Goal: Information Seeking & Learning: Learn about a topic

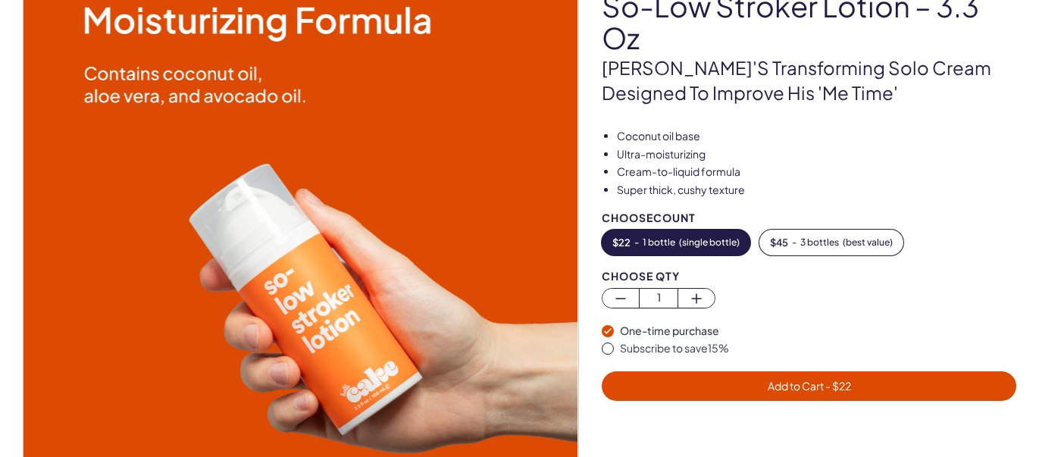
scroll to position [171, 0]
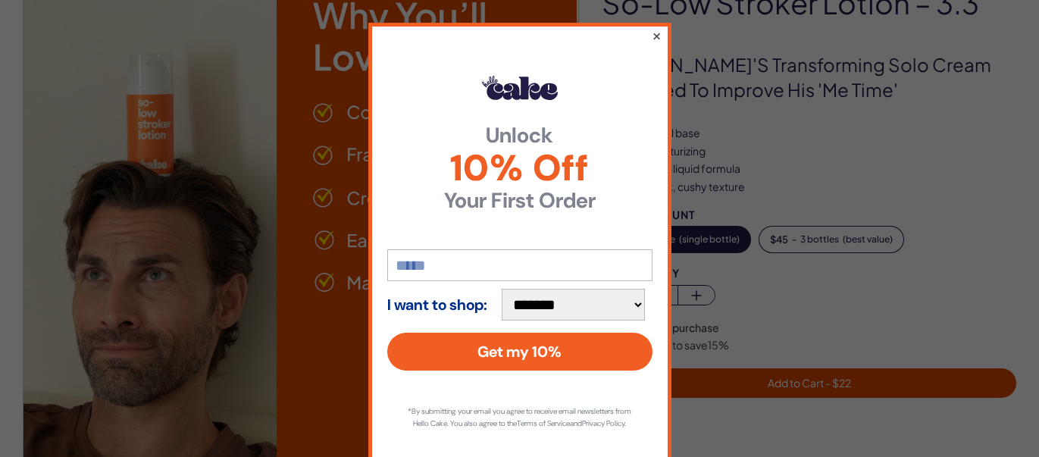
click at [657, 36] on button "×" at bounding box center [656, 36] width 10 height 18
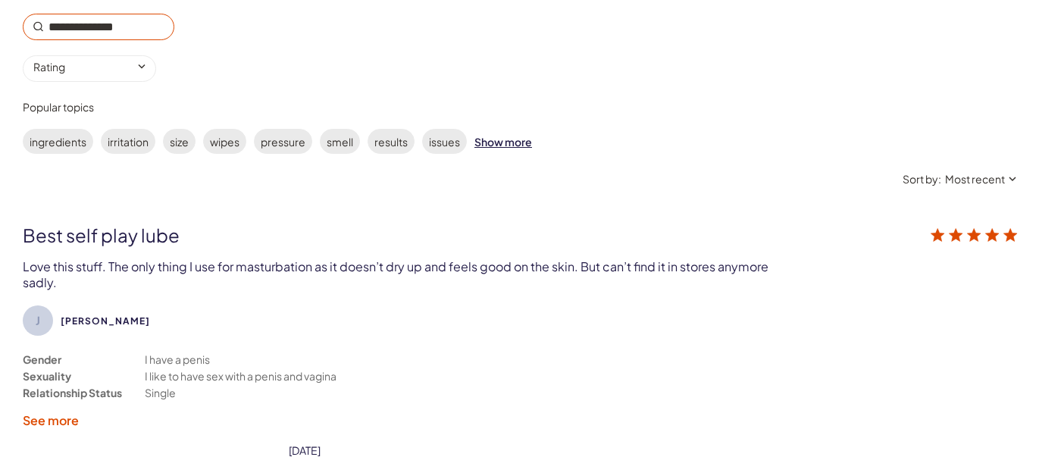
scroll to position [2667, 0]
click at [48, 128] on label "ingredients" at bounding box center [58, 140] width 70 height 25
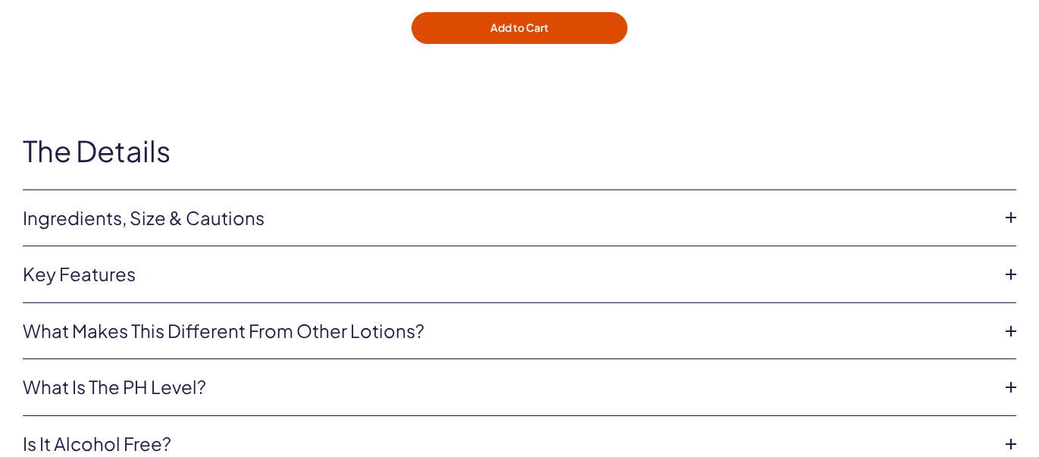
scroll to position [4150, 0]
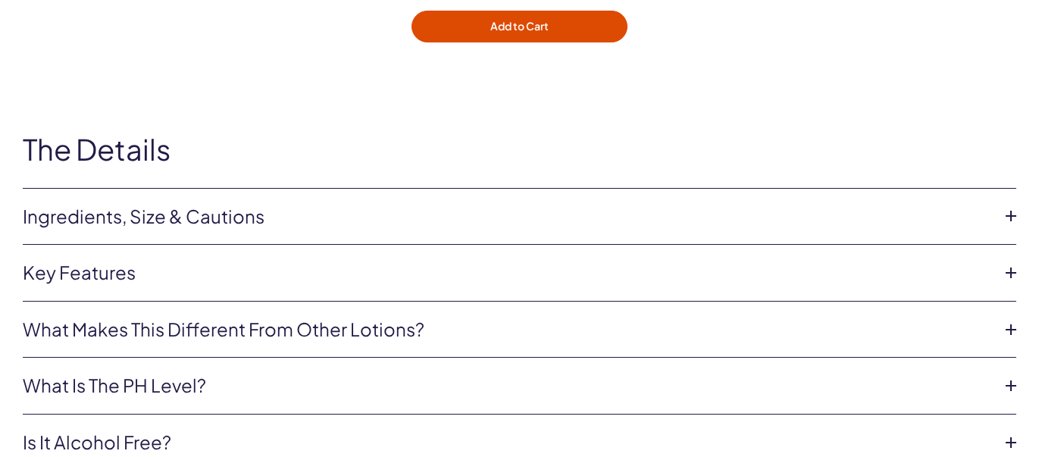
click at [1011, 205] on icon at bounding box center [1011, 216] width 23 height 23
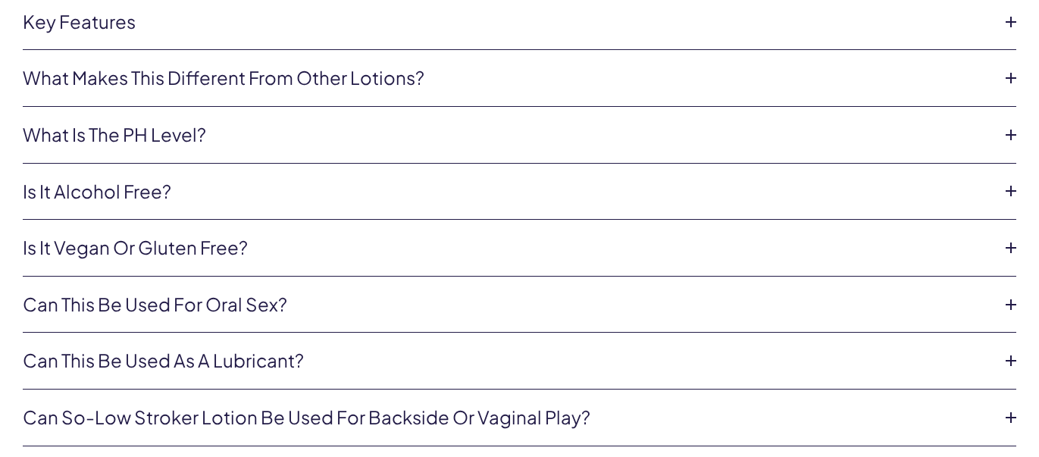
scroll to position [4513, 0]
click at [1009, 293] on icon at bounding box center [1011, 304] width 23 height 23
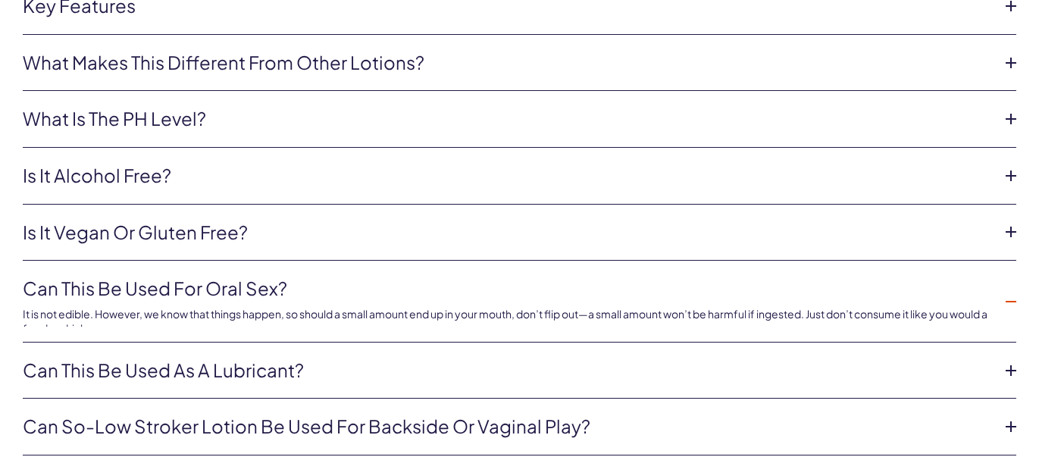
scroll to position [4401, 0]
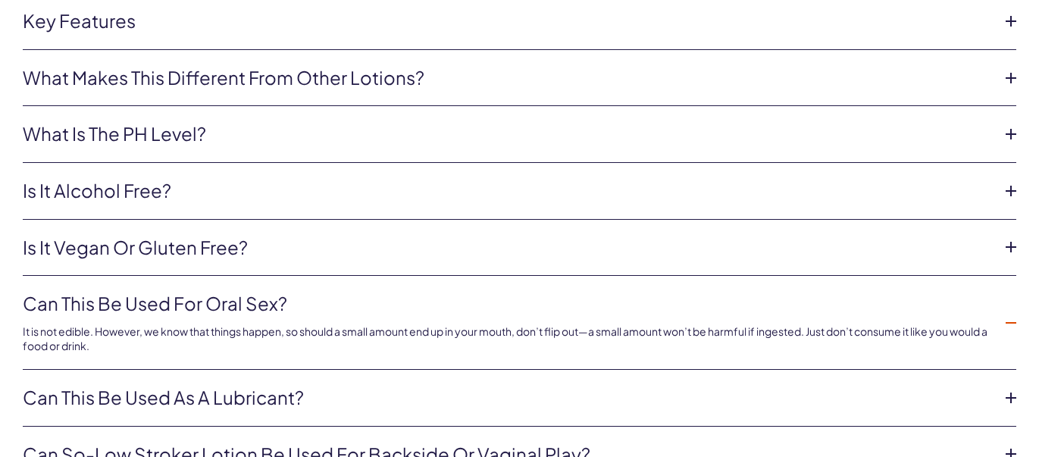
click at [1009, 180] on icon at bounding box center [1011, 191] width 23 height 23
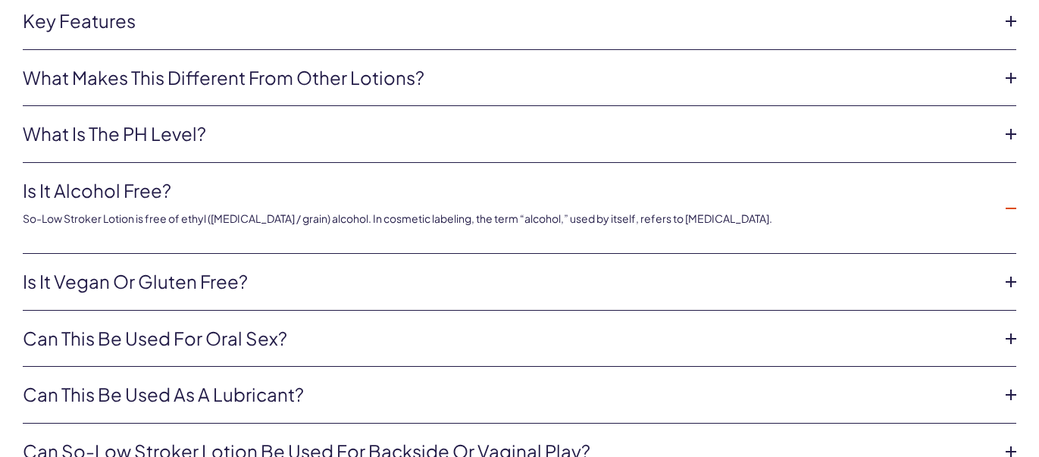
click at [1011, 123] on icon at bounding box center [1011, 134] width 23 height 23
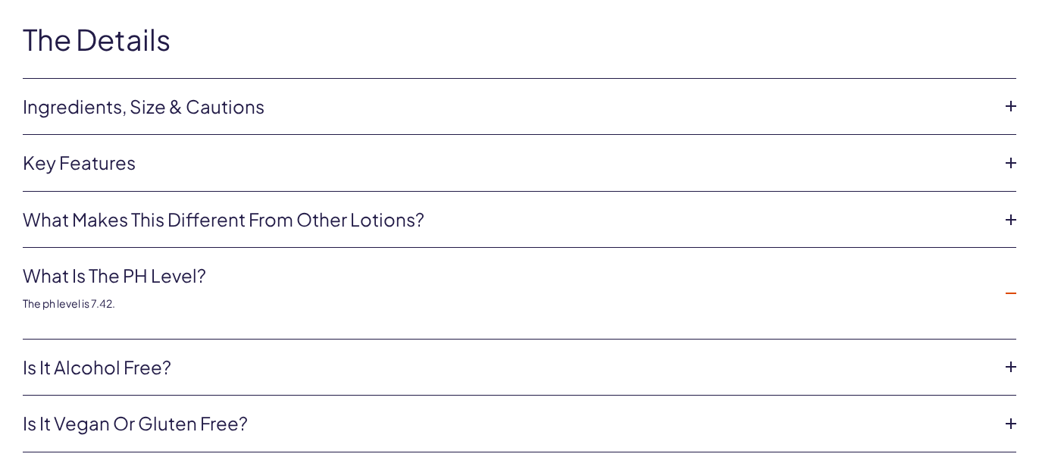
scroll to position [4257, 0]
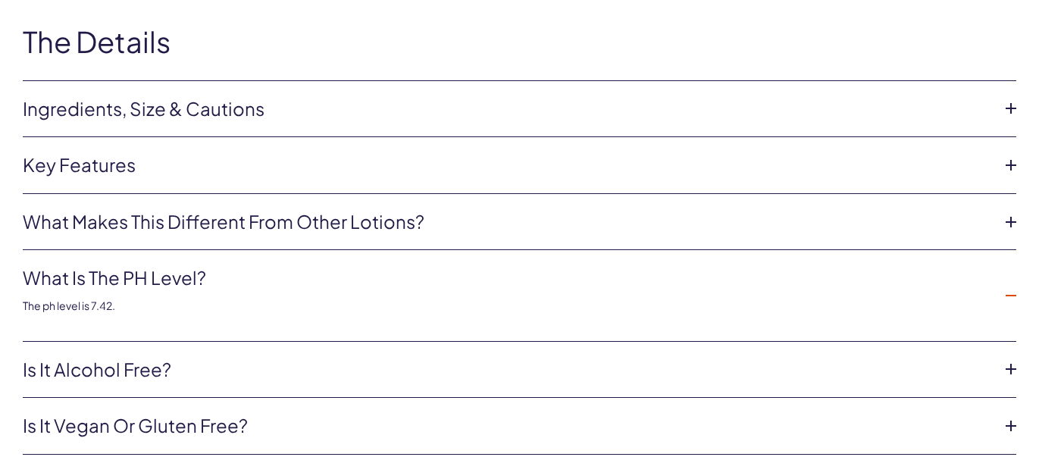
click at [1008, 154] on icon at bounding box center [1011, 165] width 23 height 23
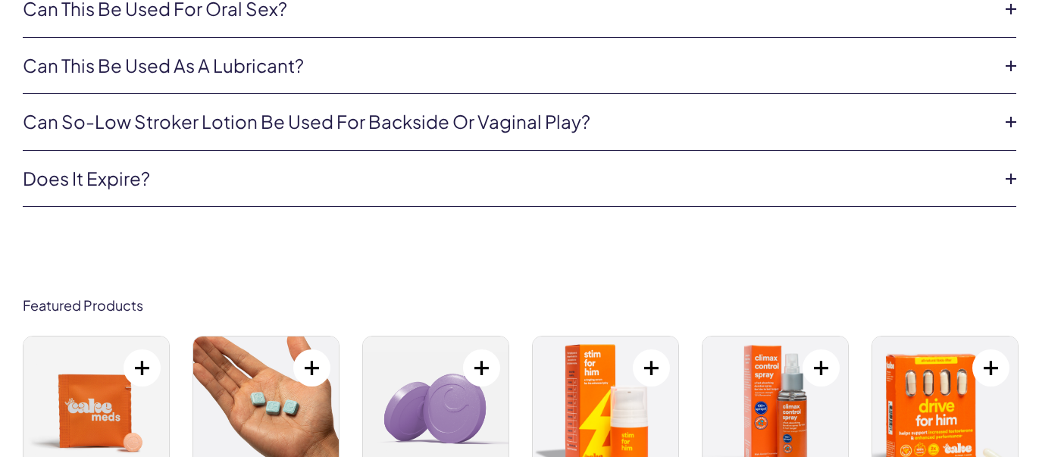
scroll to position [4888, 0]
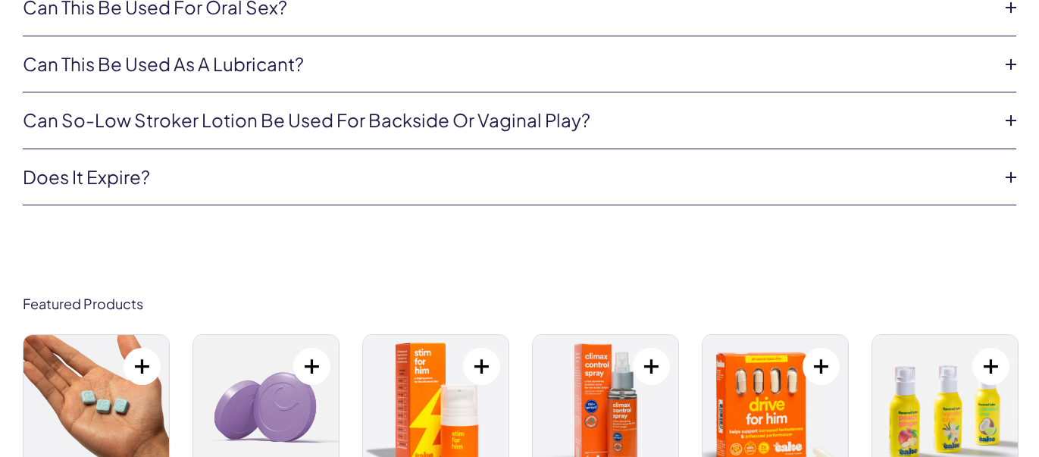
click at [1011, 166] on icon at bounding box center [1011, 177] width 23 height 23
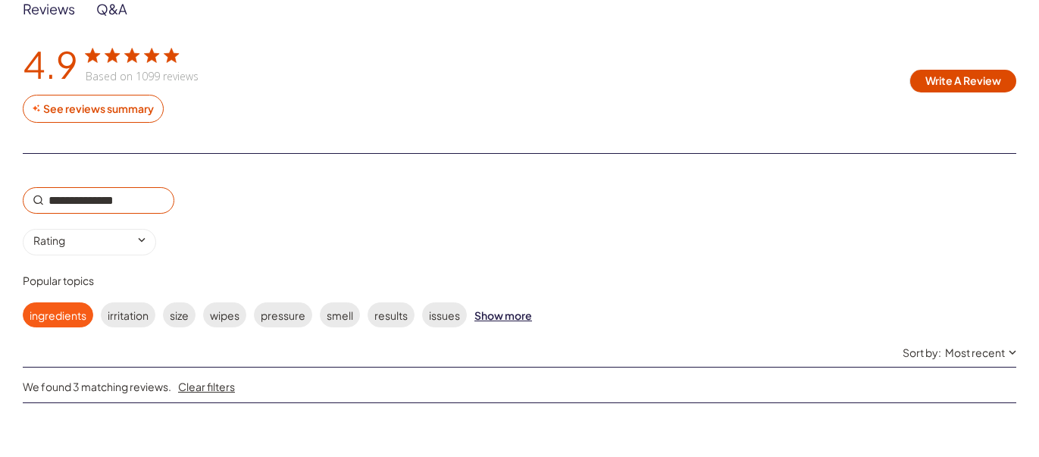
scroll to position [2488, 0]
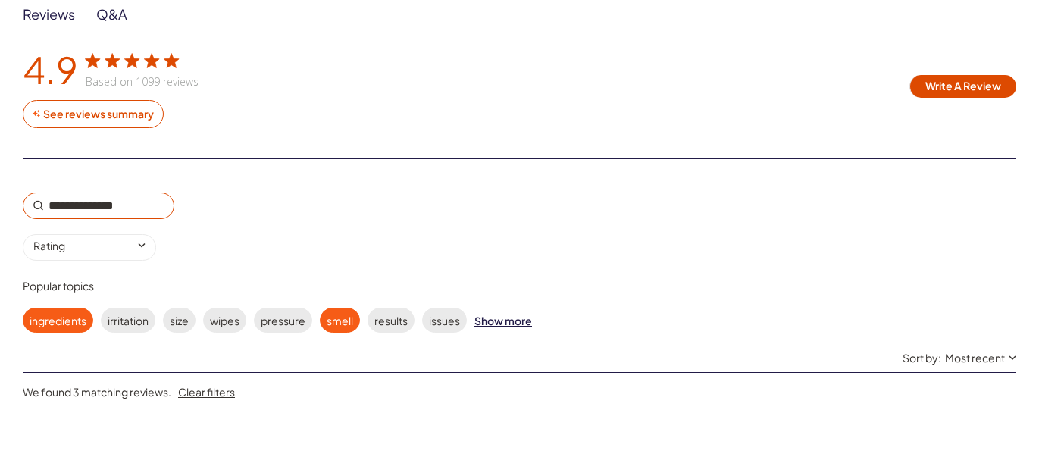
click at [343, 308] on label "smell" at bounding box center [340, 320] width 40 height 25
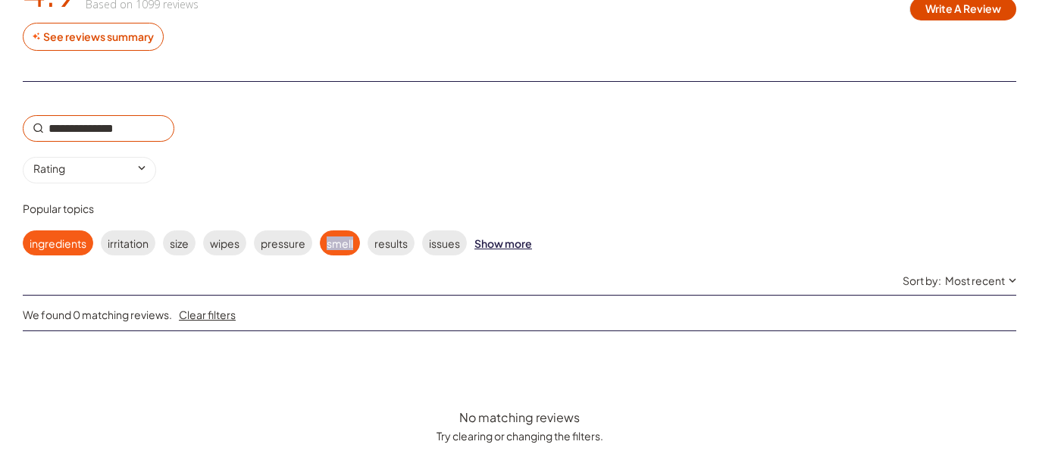
scroll to position [2562, 0]
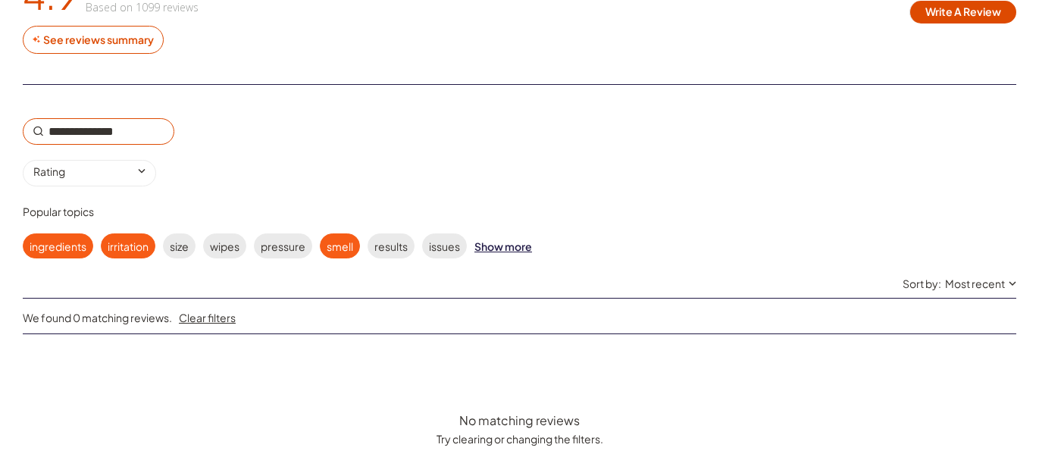
click at [129, 233] on label "irritation" at bounding box center [128, 245] width 55 height 25
click at [181, 233] on label "size" at bounding box center [179, 245] width 33 height 25
